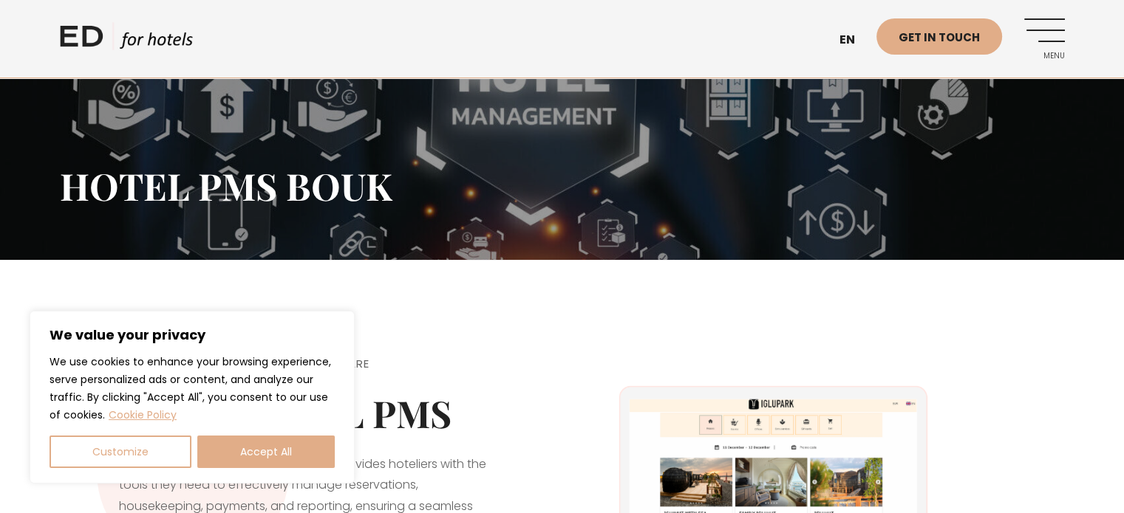
scroll to position [74, 0]
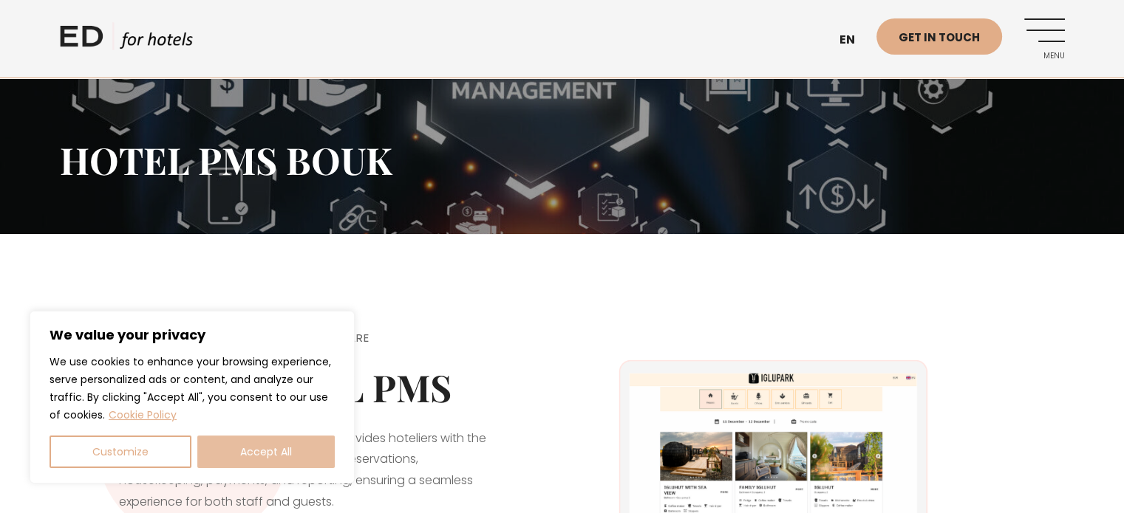
click at [279, 451] on button "Accept All" at bounding box center [265, 452] width 137 height 33
checkbox input "true"
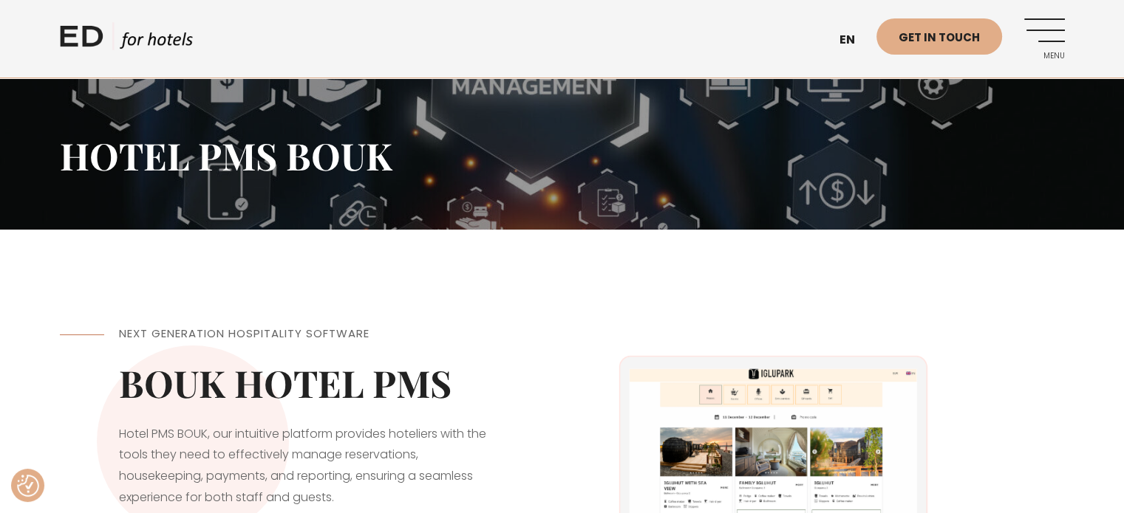
scroll to position [0, 0]
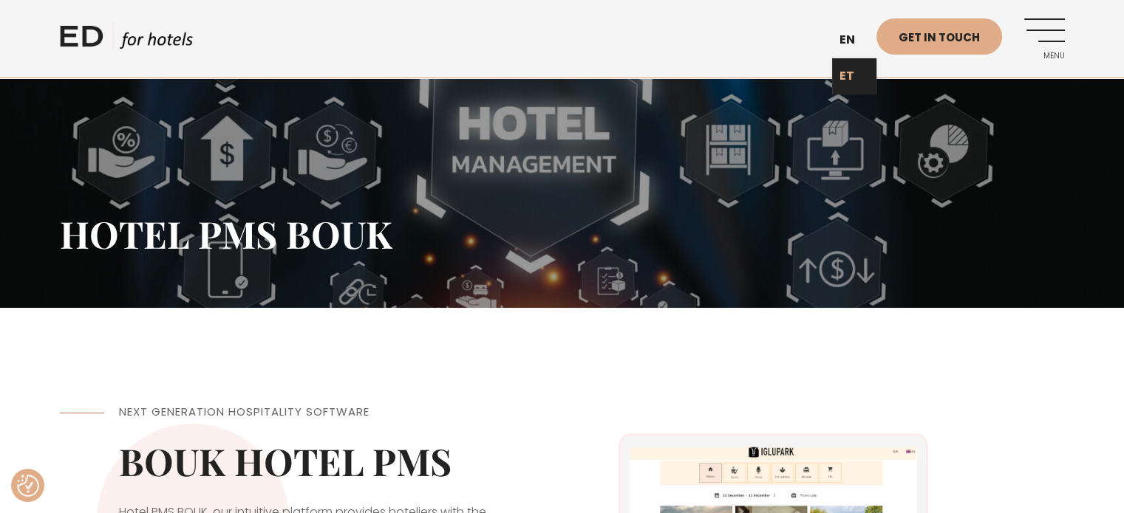
click at [859, 81] on link "ET" at bounding box center [854, 76] width 44 height 36
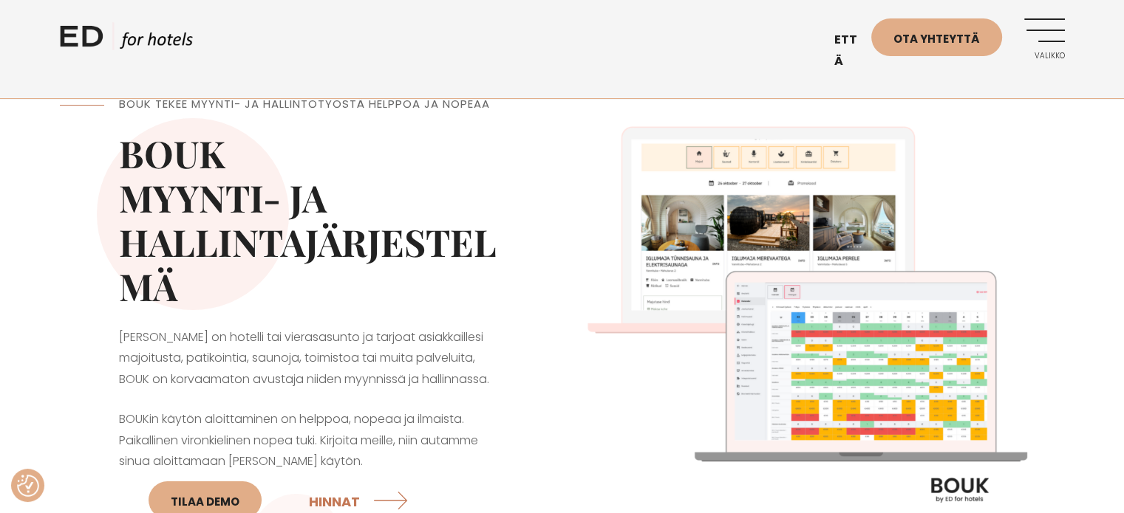
click at [126, 190] on font "MYYNTI- JA" at bounding box center [223, 198] width 208 height 50
drag, startPoint x: 126, startPoint y: 190, endPoint x: 251, endPoint y: 273, distance: 149.8
click at [251, 273] on h2 "BOUK MYYNTI- JA HALLINTAJÄRJESTELMÄ" at bounding box center [311, 220] width 384 height 177
copy h2 "MYYNTI- JA HALLINTAJÄRJESTELMÄ"
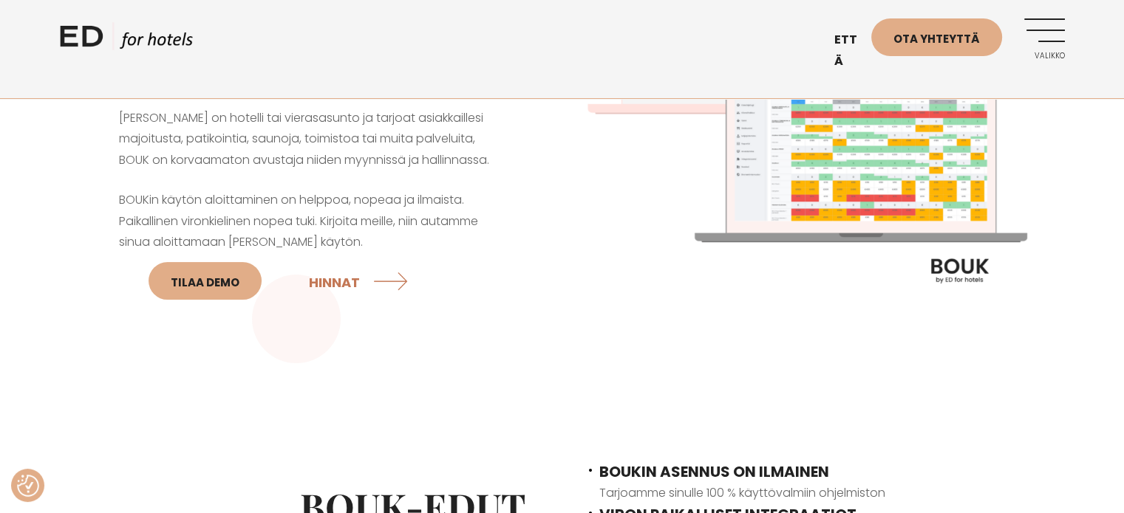
scroll to position [222, 0]
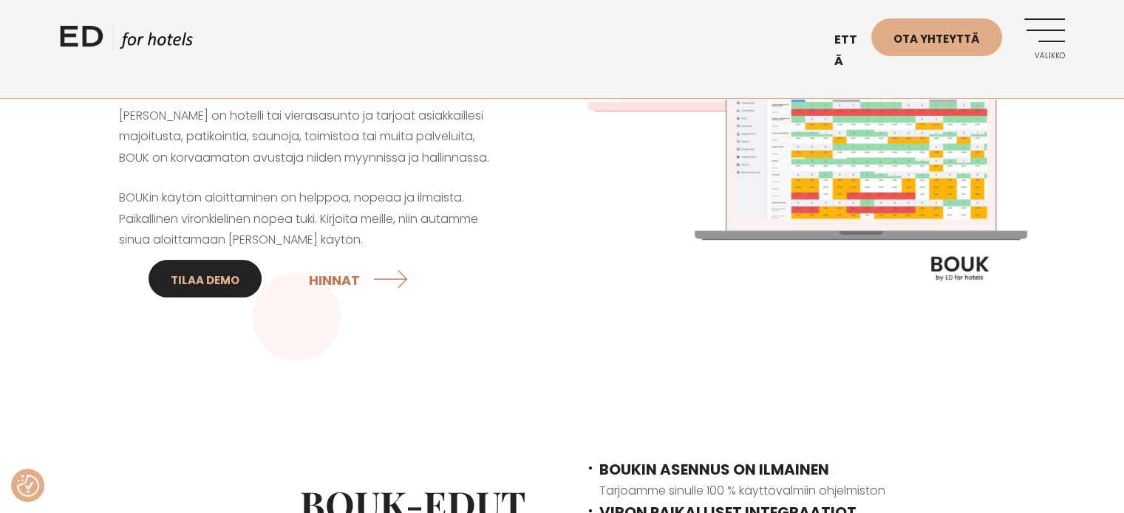
click at [213, 277] on font "Tilaa DEMO" at bounding box center [205, 281] width 69 height 16
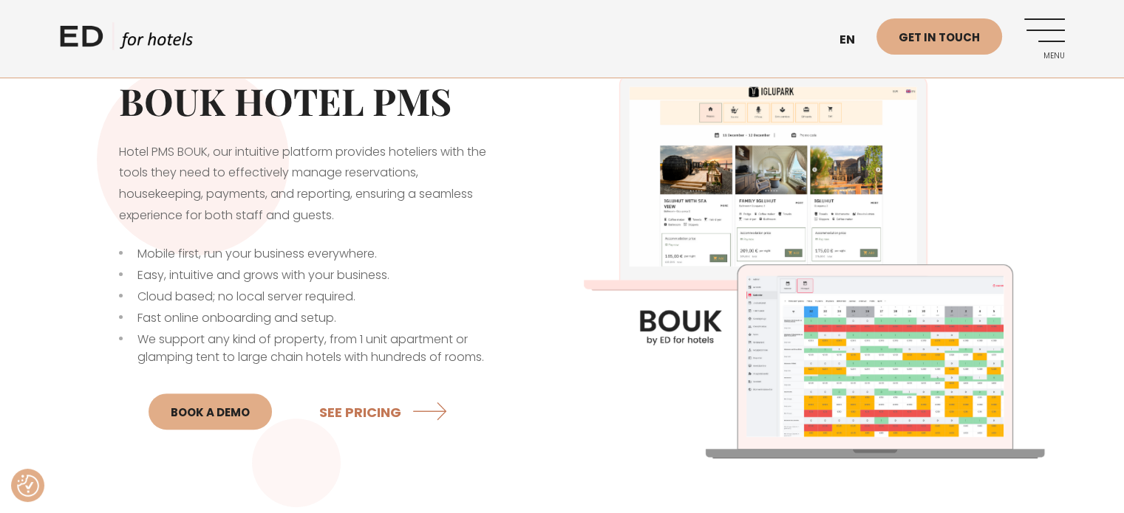
scroll to position [222, 0]
